Goal: Check status: Check status

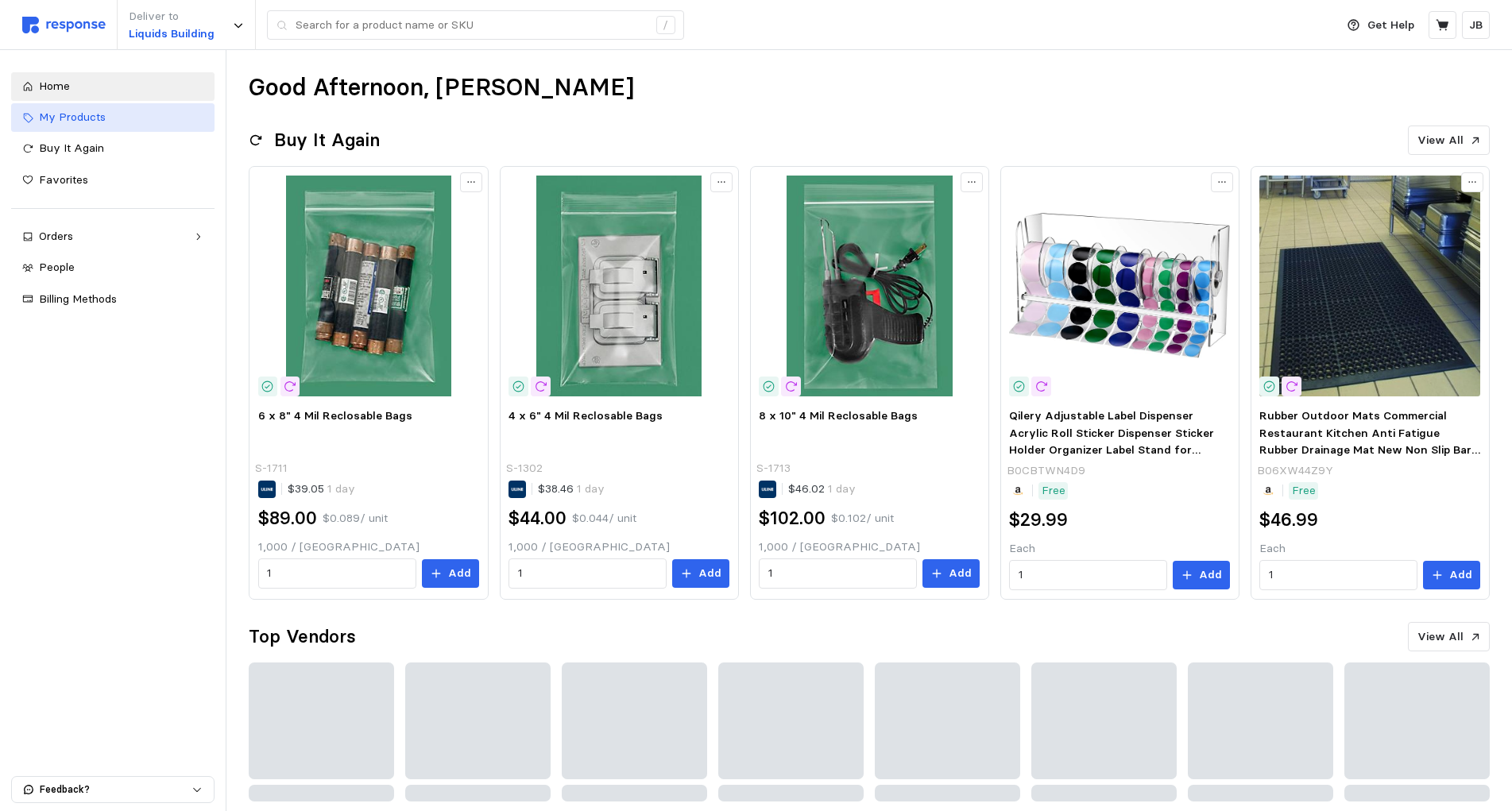
click at [161, 126] on link "My Products" at bounding box center [113, 118] width 204 height 29
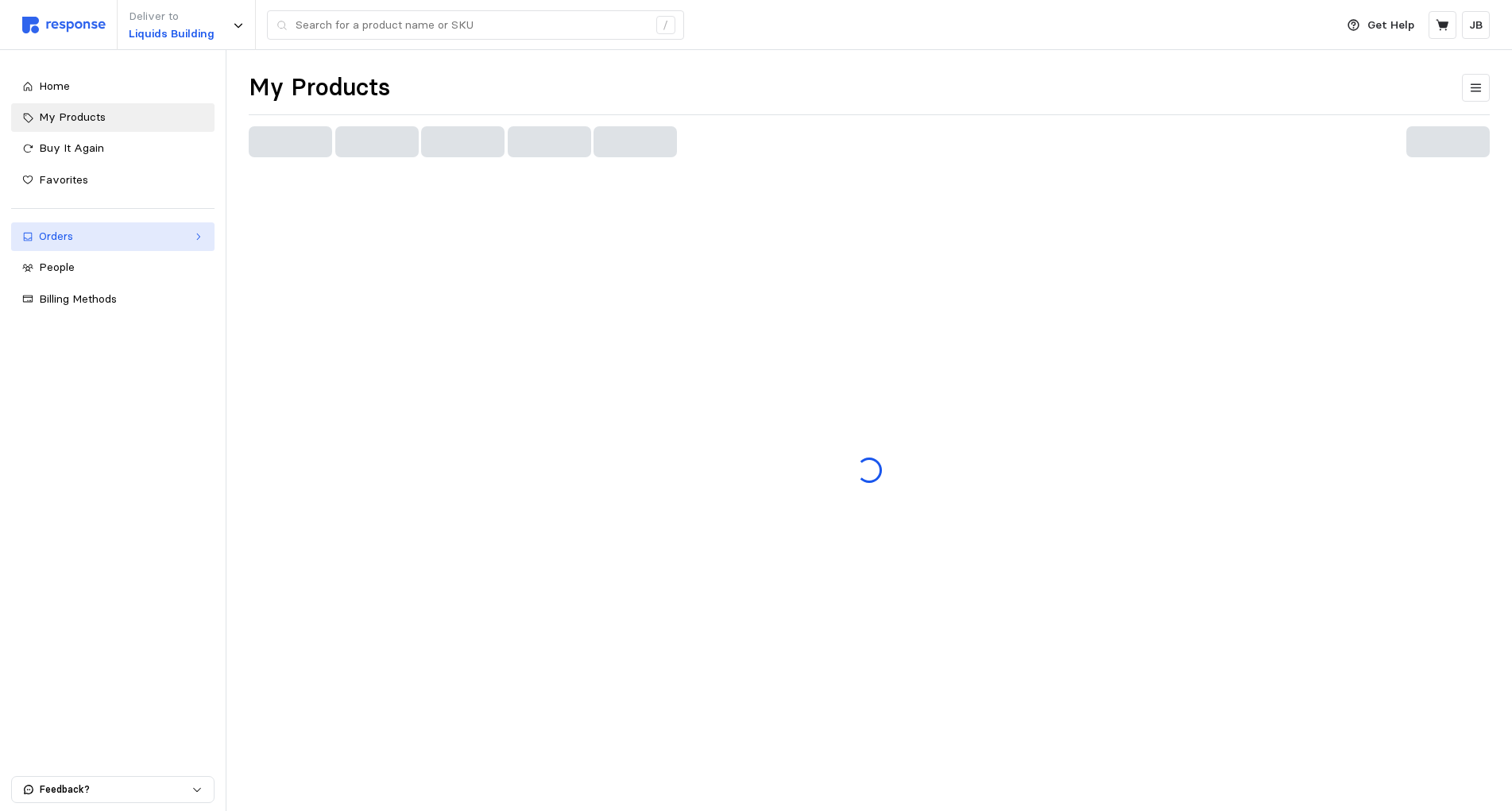
click at [59, 241] on div "Orders" at bounding box center [113, 237] width 147 height 18
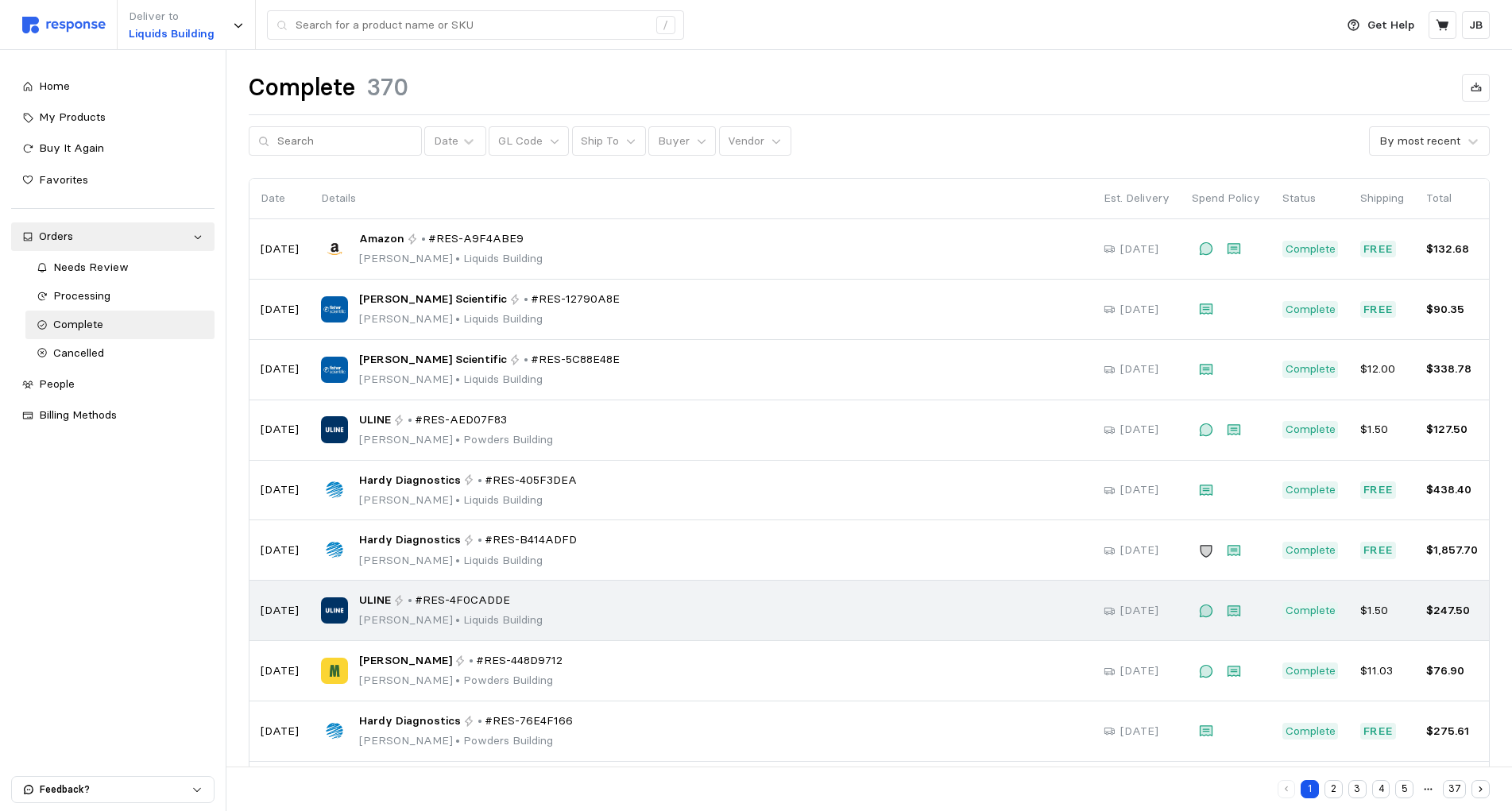
click at [462, 623] on p "[PERSON_NAME] • [GEOGRAPHIC_DATA]" at bounding box center [451, 621] width 184 height 18
click at [449, 621] on p "[PERSON_NAME] • [GEOGRAPHIC_DATA]" at bounding box center [451, 621] width 184 height 18
